Goal: Obtain resource: Obtain resource

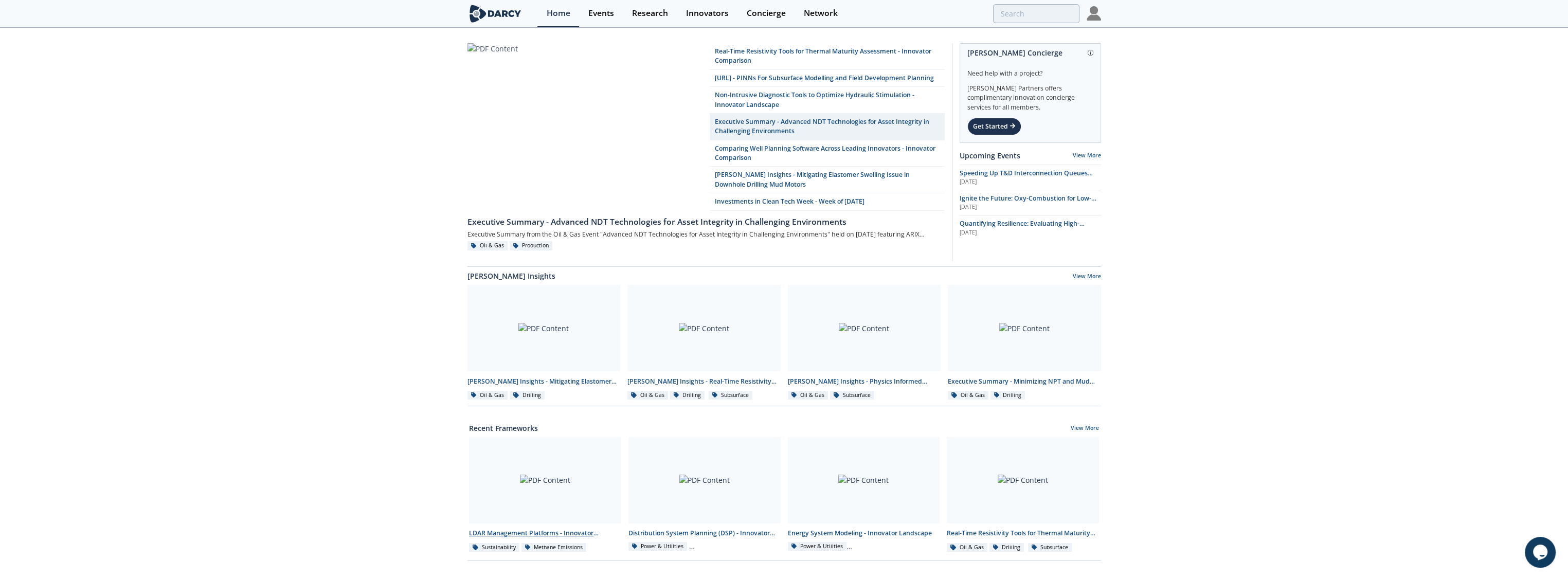
click at [547, 487] on div at bounding box center [544, 480] width 152 height 87
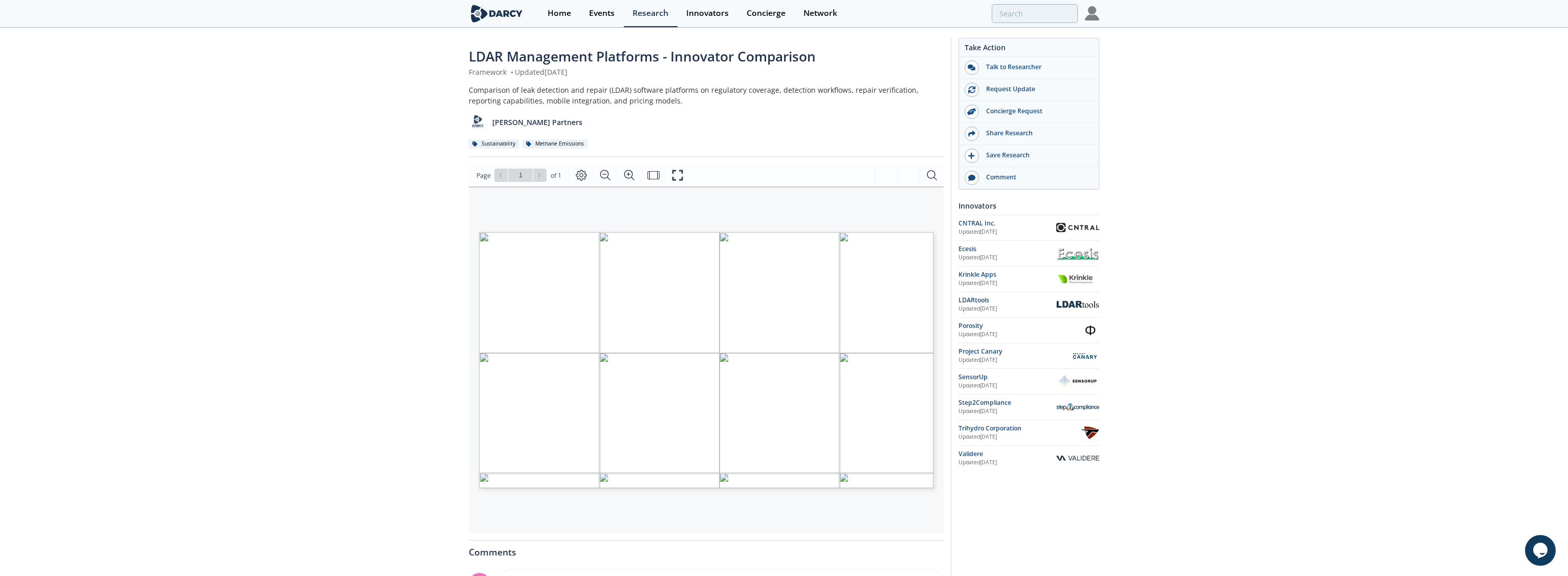
click at [720, 378] on span "Page 1" at bounding box center [1202, 583] width 1450 height 533
click at [724, 247] on span "LEAK DETECTION AND REPAIR (LDAR) MANAGEMENT PLATFORMS INNOVATOR COMPARISON INNO…" at bounding box center [689, 239] width 421 height 15
click at [725, 247] on span "LEAK DETECTION AND REPAIR (LDAR) MANAGEMENT PLATFORMS INNOVATOR COMPARISON INNO…" at bounding box center [689, 239] width 421 height 15
click at [532, 386] on span "Page 1" at bounding box center [1202, 583] width 1450 height 533
click at [352, 509] on div "LDAR Management Platforms - Innovator Comparison Framework • Updated [DATE] Com…" at bounding box center [780, 395] width 1561 height 733
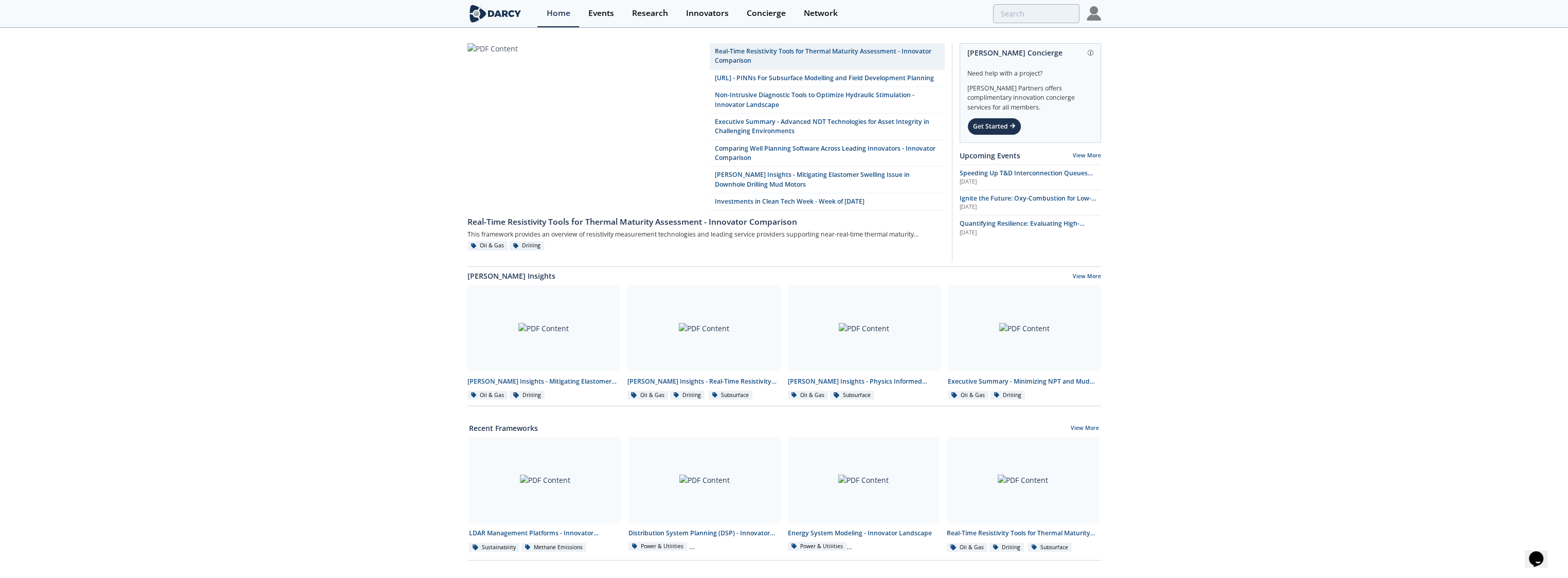
click at [553, 506] on div at bounding box center [544, 480] width 152 height 87
click at [553, 506] on div "Real-Time Resistivity Tools for Thermal Maturity Assessment - Innovator Compari…" at bounding box center [784, 473] width 1568 height 889
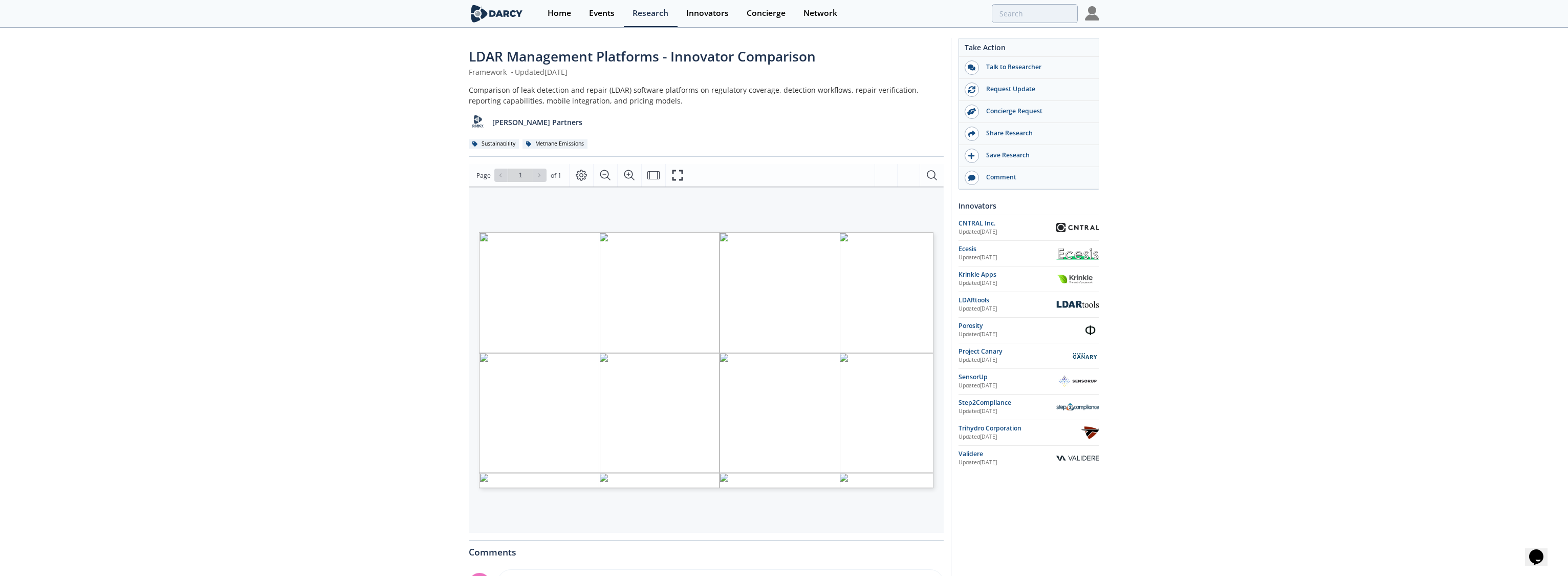
click at [538, 175] on div "Go to Page 1" at bounding box center [520, 175] width 52 height 13
click at [583, 176] on icon "Page Layout" at bounding box center [581, 175] width 12 height 12
click at [480, 175] on span "Page" at bounding box center [484, 176] width 15 height 10
click at [625, 174] on icon "Zoom In" at bounding box center [629, 175] width 12 height 12
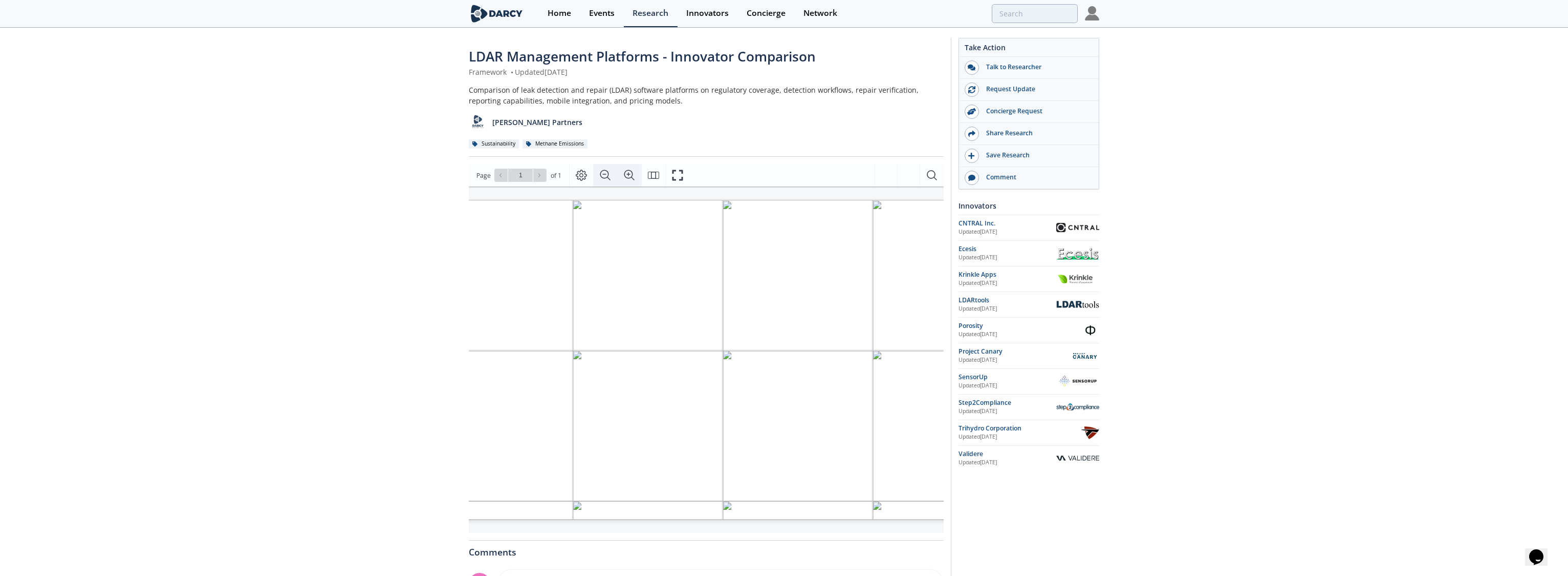
click at [608, 176] on icon "Zoom Out" at bounding box center [606, 175] width 12 height 12
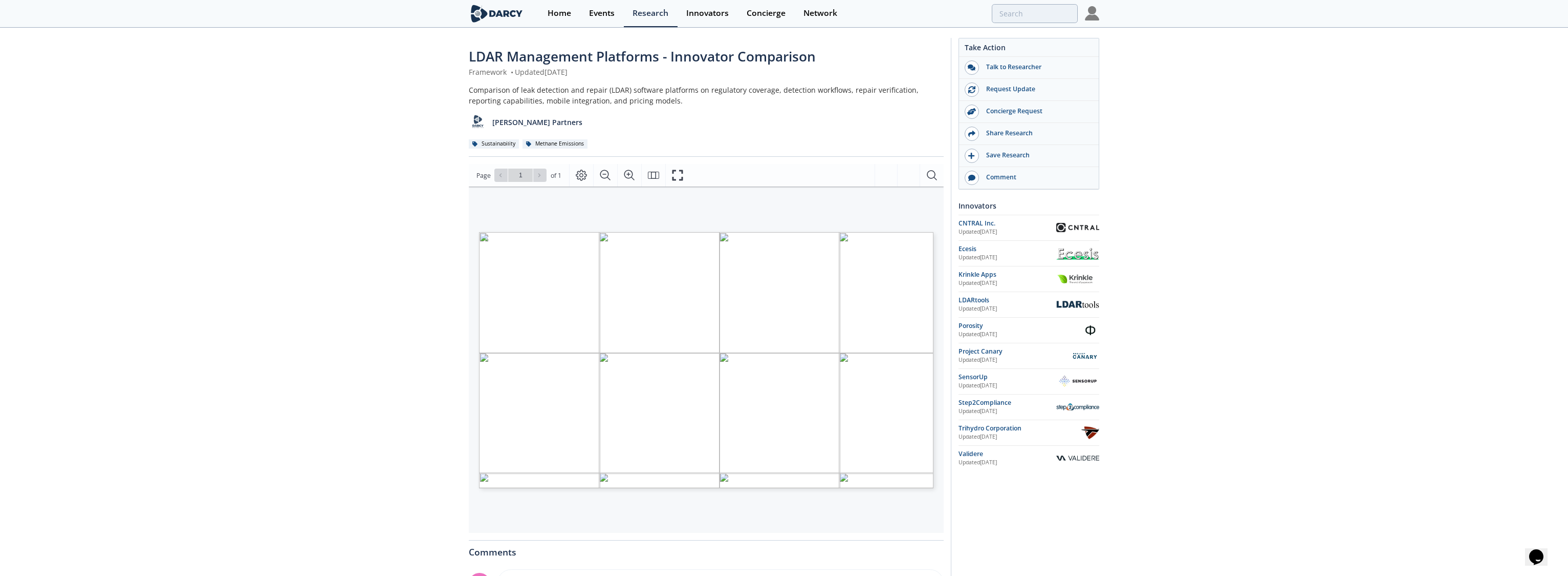
click at [664, 520] on div "LEAK DETECTION AND REPAIR (LDAR) MANAGEMENT PLATFORMS INNOVATOR COMPARISON INNO…" at bounding box center [706, 359] width 475 height 346
click at [355, 212] on div "LDAR Management Platforms - Innovator Comparison Framework • Updated [DATE] Com…" at bounding box center [780, 395] width 1561 height 733
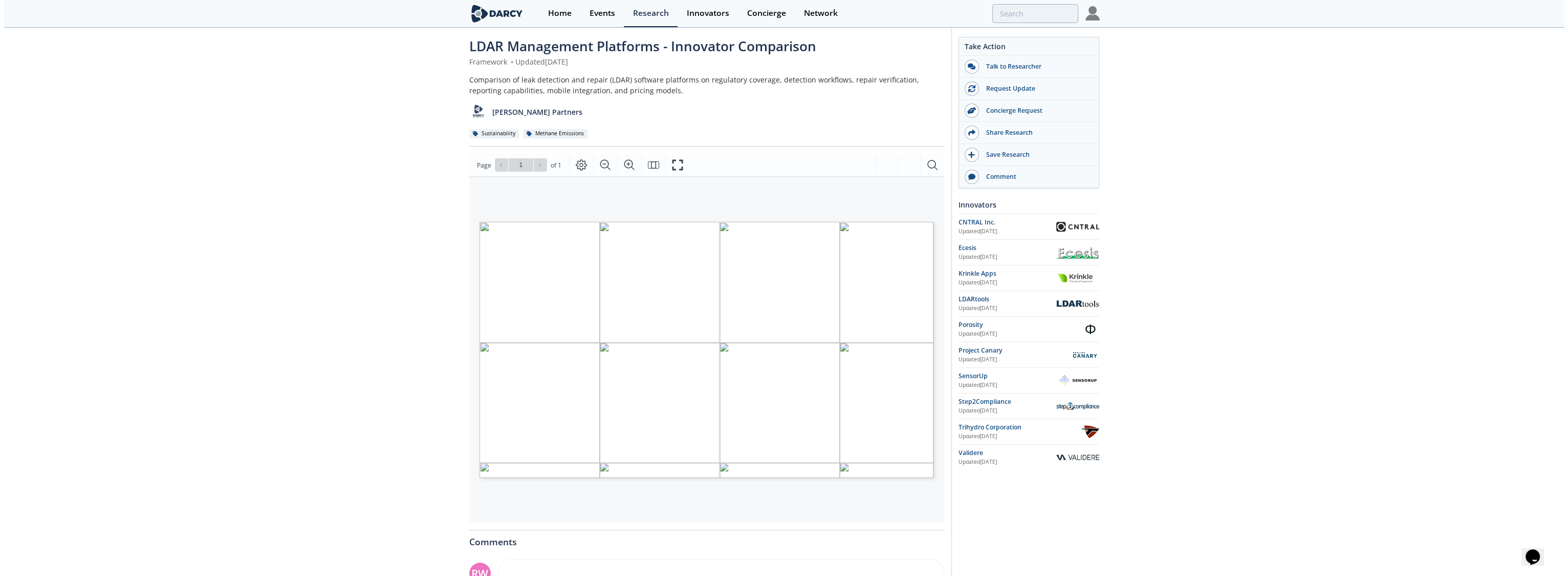
scroll to position [12, 0]
click at [677, 163] on icon "Fullscreen" at bounding box center [677, 162] width 12 height 12
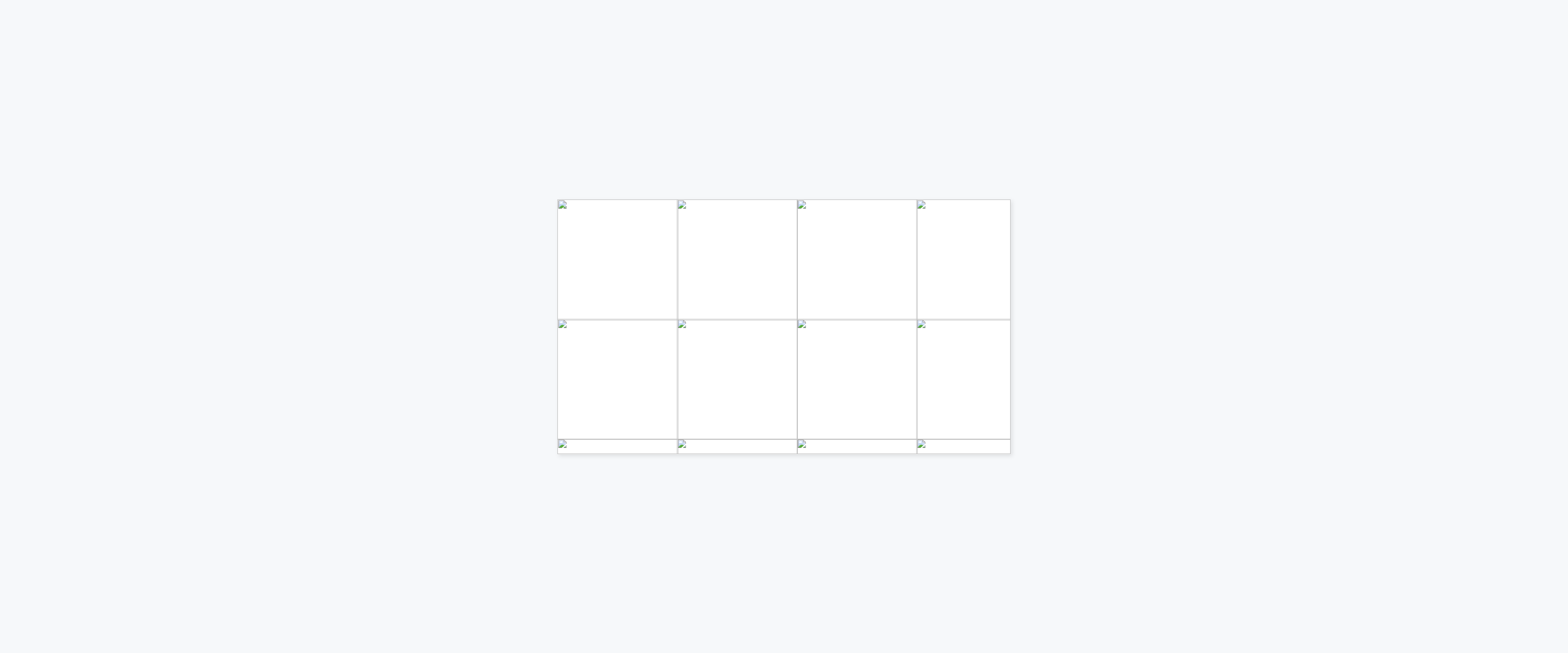
click at [915, 153] on div "LEAK DETECTION AND REPAIR (LDAR) MANAGEMENT PLATFORMS INNOVATOR COMPARISON INNO…" at bounding box center [784, 133] width 1568 height 265
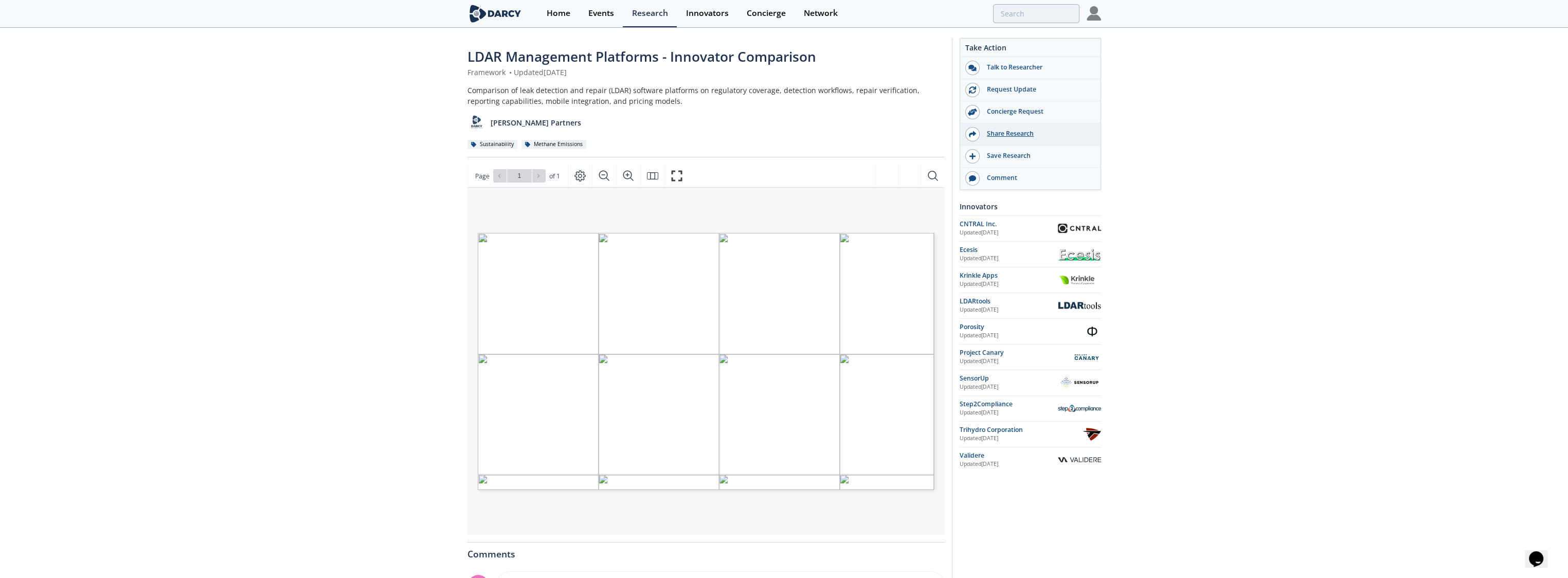
click at [1018, 137] on div "Share Research" at bounding box center [1037, 134] width 115 height 10
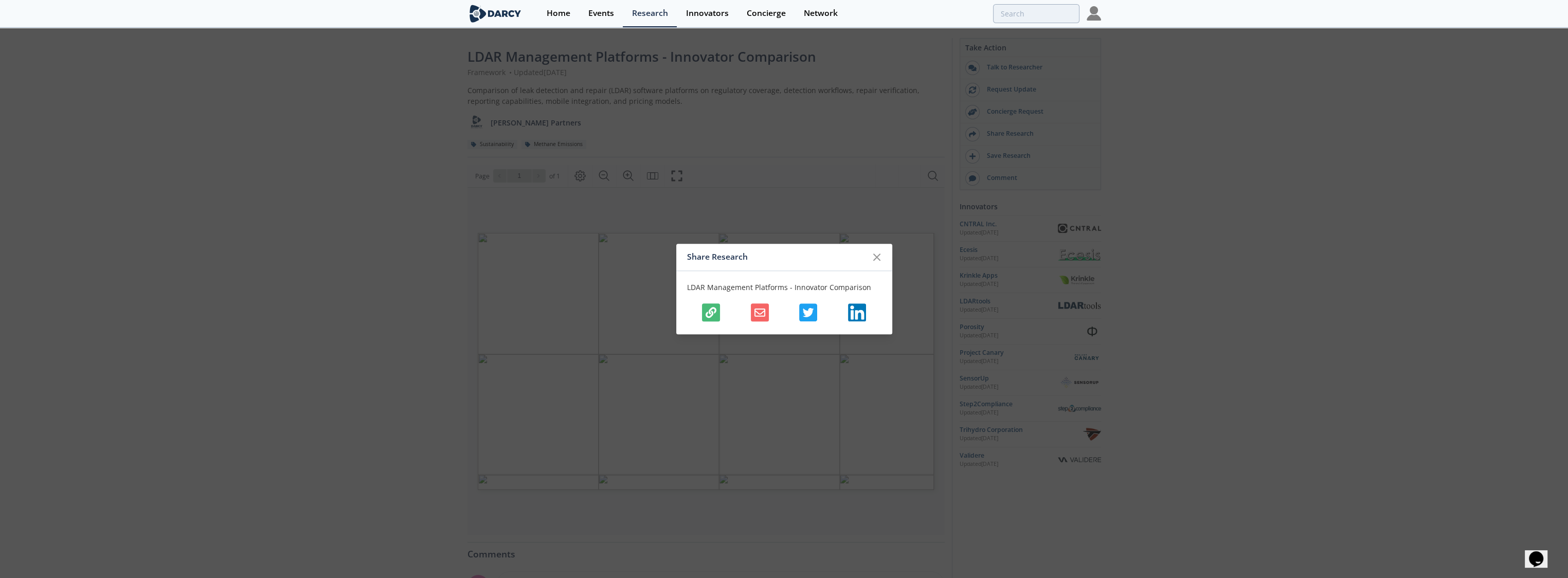
click at [757, 317] on icon "button" at bounding box center [760, 312] width 11 height 11
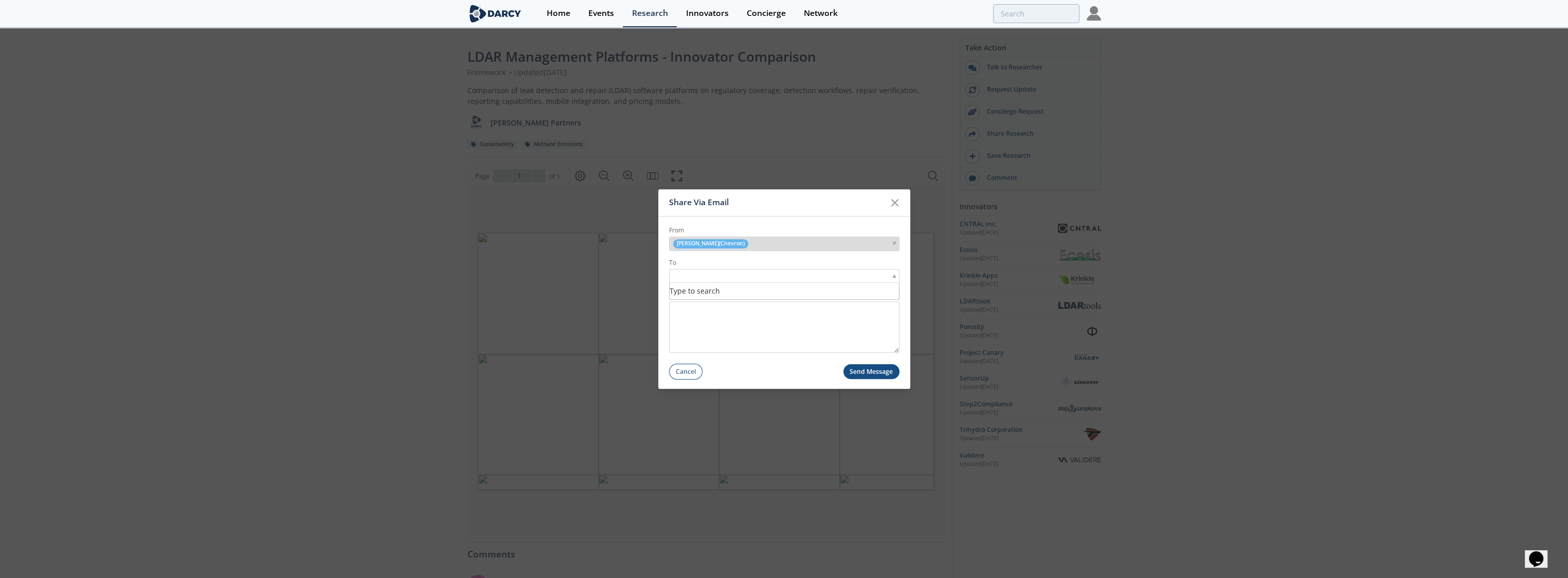
click at [893, 277] on span at bounding box center [894, 276] width 4 height 4
type input "[PERSON_NAME]"
click at [895, 203] on icon at bounding box center [895, 203] width 6 height 6
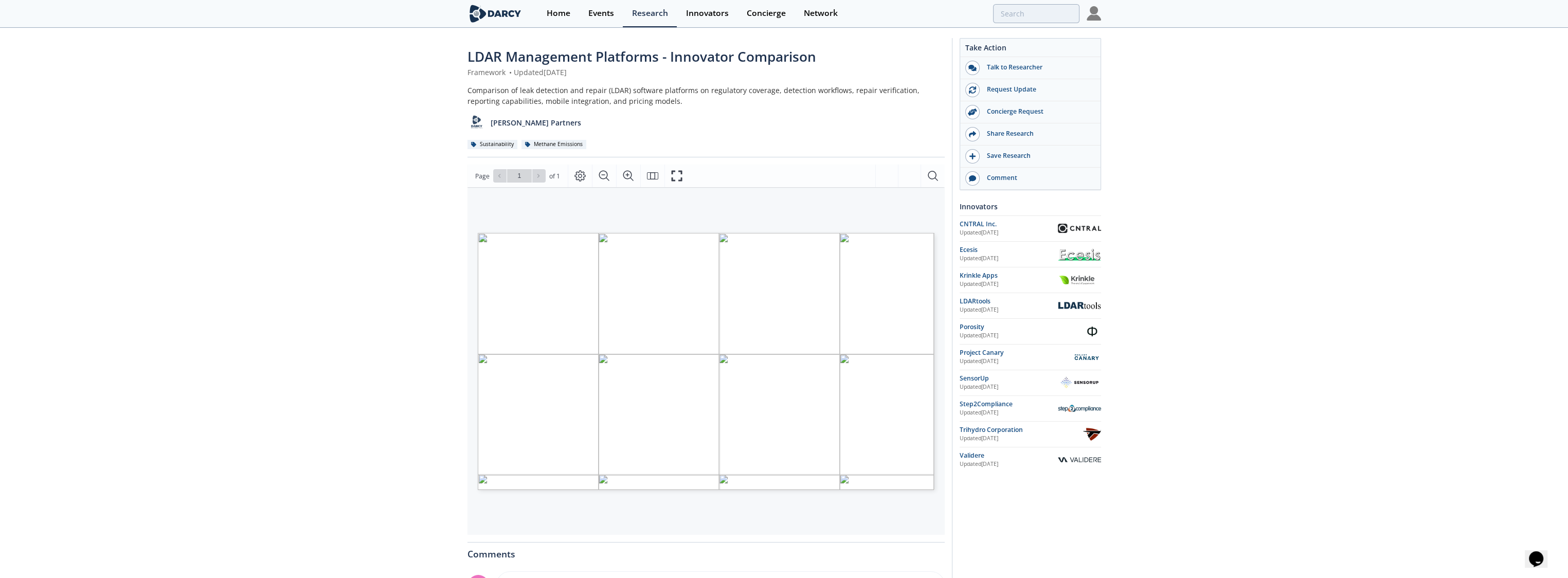
click at [1279, 136] on div "LDAR Management Platforms - Innovator Comparison Framework • Updated [DATE] Com…" at bounding box center [784, 397] width 1568 height 736
click at [1003, 161] on div "Save Research" at bounding box center [1030, 156] width 140 height 22
click at [1001, 158] on div "Saved to My Items" at bounding box center [1037, 156] width 115 height 10
click at [1224, 152] on div "LDAR Management Platforms - Innovator Comparison Framework • Updated [DATE] Com…" at bounding box center [784, 397] width 1568 height 736
click at [1097, 13] on img at bounding box center [1094, 13] width 15 height 15
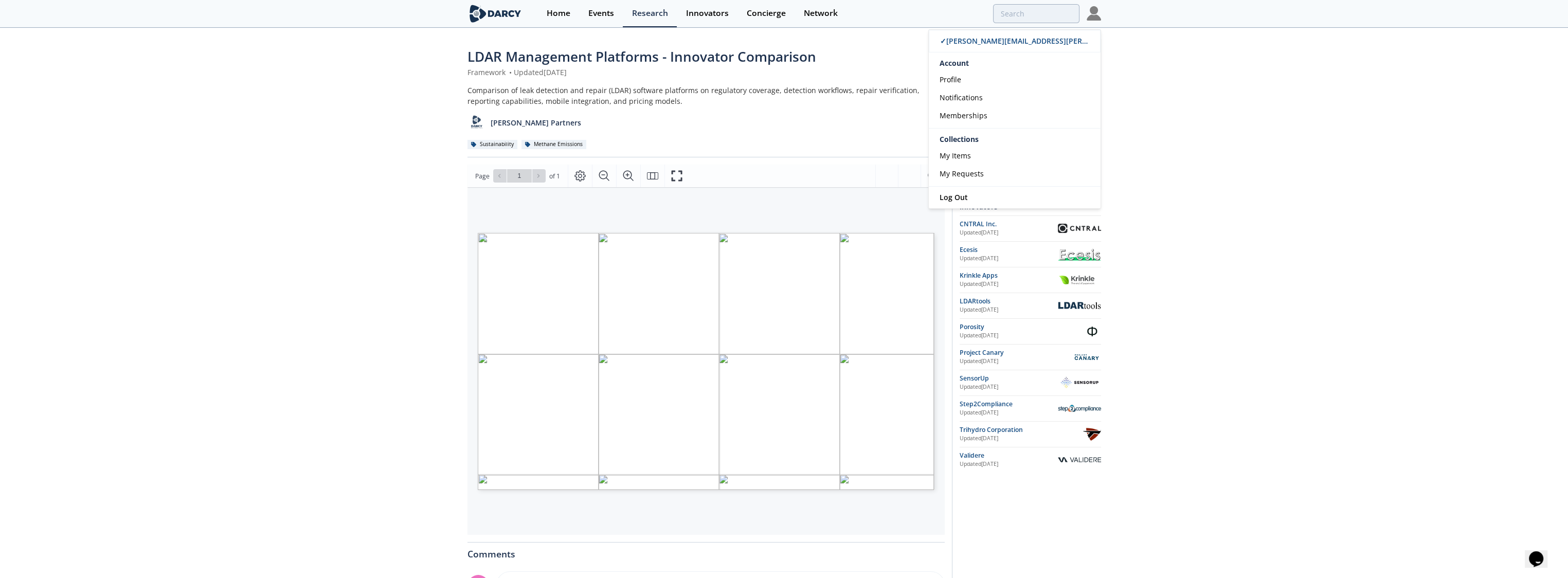
click at [1218, 175] on div "LDAR Management Platforms - Innovator Comparison Framework • Updated [DATE] Com…" at bounding box center [784, 397] width 1568 height 736
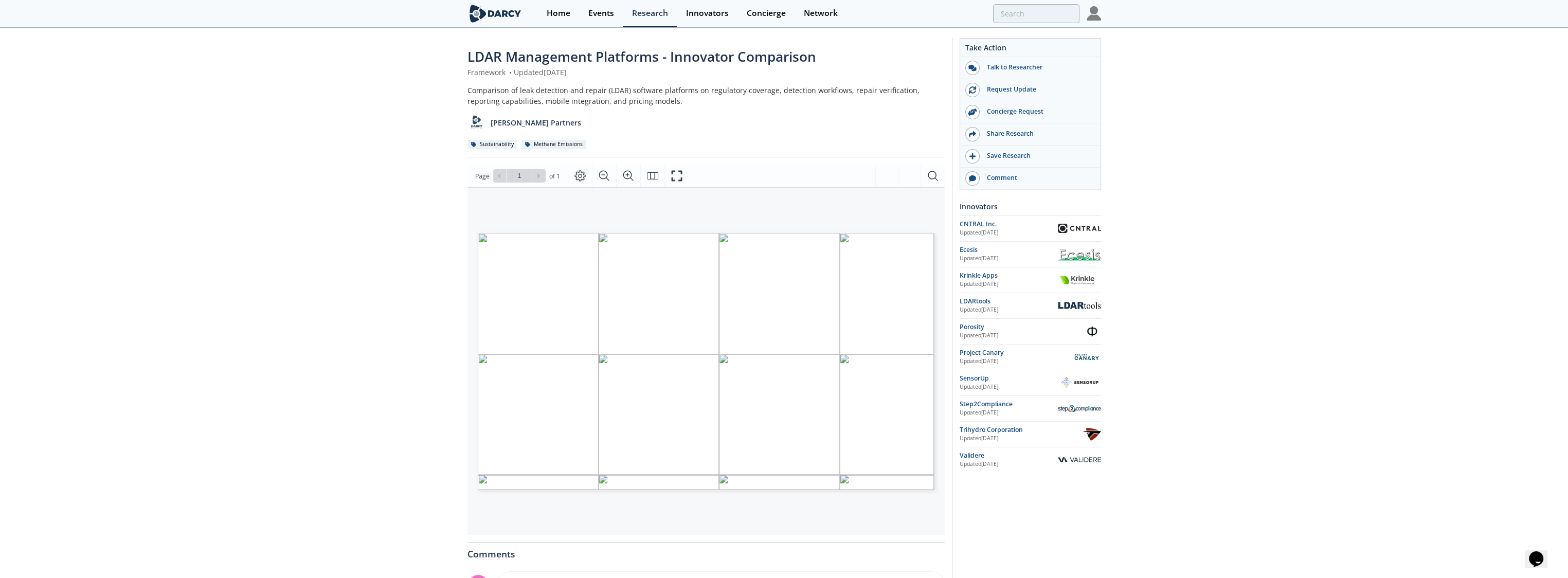
click at [374, 268] on div "LDAR Management Platforms - Innovator Comparison Framework • Updated [DATE] Com…" at bounding box center [784, 397] width 1568 height 736
click at [373, 416] on div "LDAR Management Platforms - Innovator Comparison Framework • Updated [DATE] Com…" at bounding box center [784, 397] width 1568 height 736
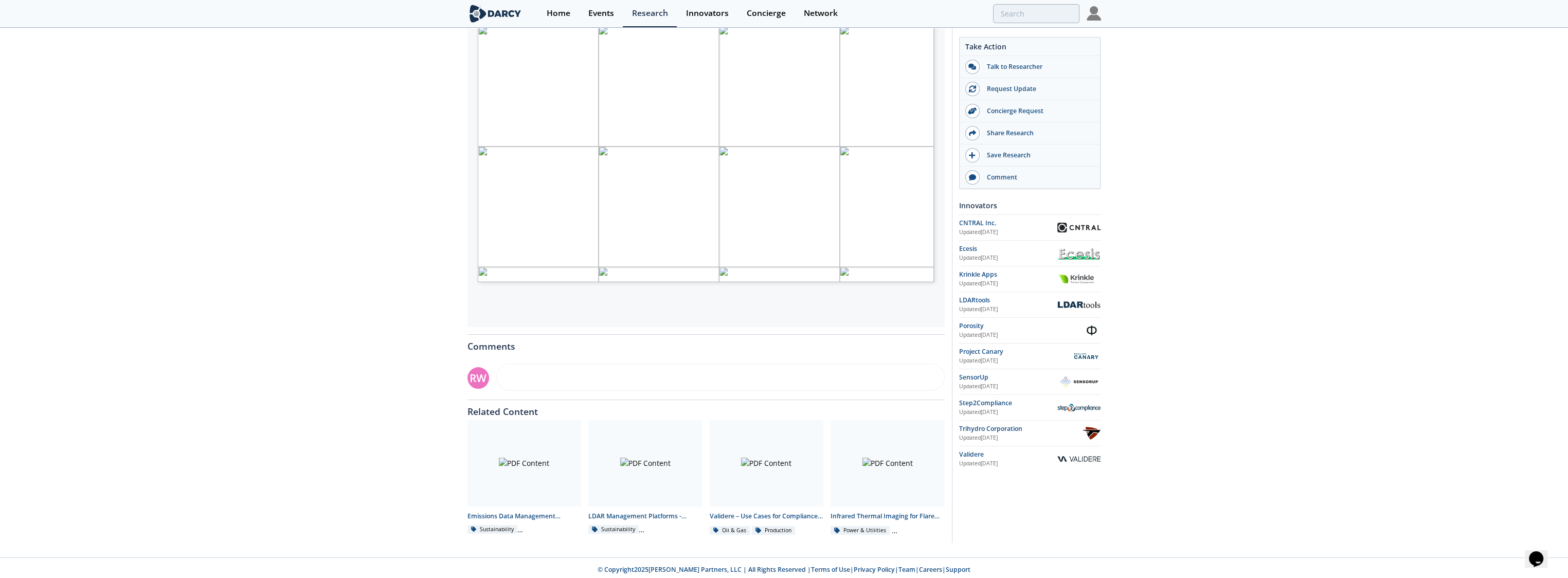
scroll to position [211, 0]
